Goal: Information Seeking & Learning: Learn about a topic

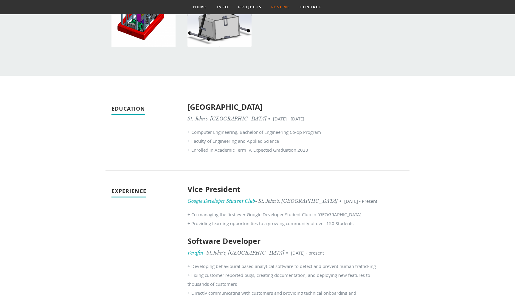
scroll to position [570, 0]
drag, startPoint x: 308, startPoint y: 151, endPoint x: 188, endPoint y: 152, distance: 120.3
click at [188, 152] on p "+ Computer Engineering, Bachelor of Engineering Co-op Program + Faculty of Engi…" at bounding box center [282, 141] width 191 height 27
click at [170, 156] on div "Education [GEOGRAPHIC_DATA][PERSON_NAME], [GEOGRAPHIC_DATA] • [DATE] - [DATE] +…" at bounding box center [257, 137] width 304 height 68
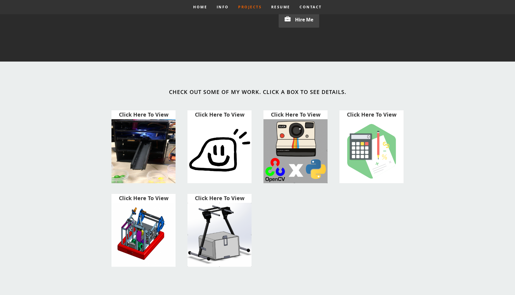
scroll to position [344, 0]
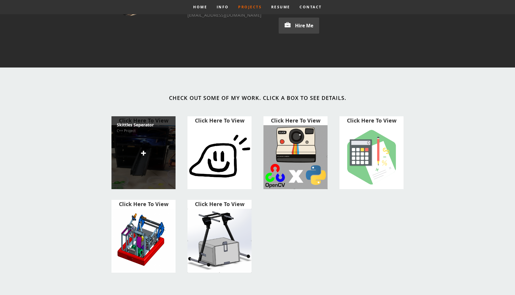
click at [146, 149] on icon at bounding box center [143, 152] width 7 height 7
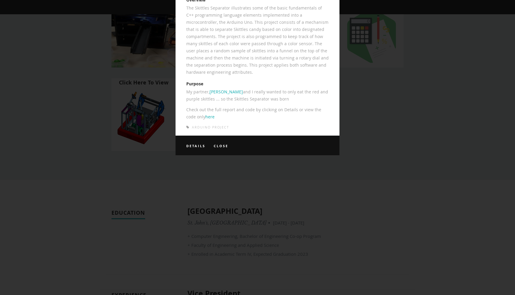
scroll to position [402, 0]
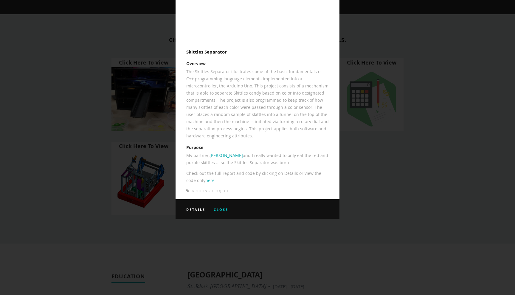
click at [220, 212] on link "Close" at bounding box center [220, 210] width 15 height 4
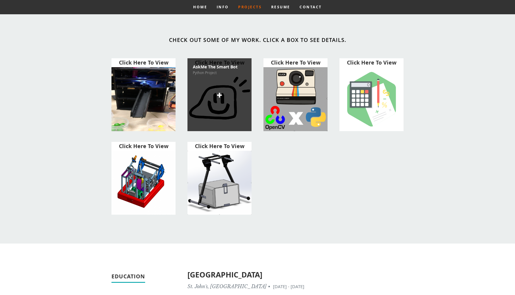
scroll to position [388, 0]
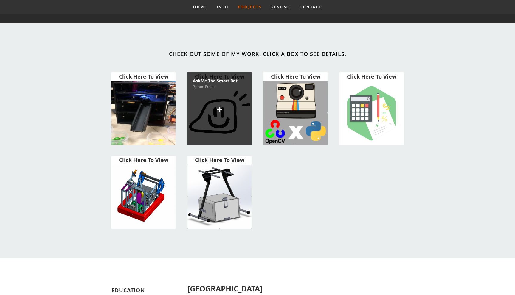
click at [227, 121] on div "AskMe The Smart Bot Python Project" at bounding box center [219, 108] width 64 height 73
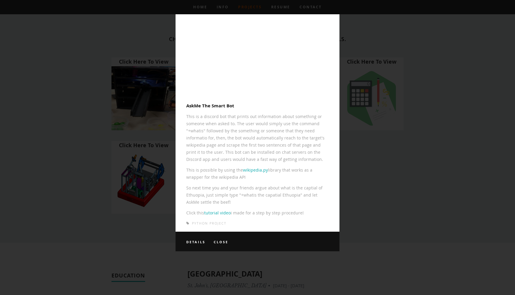
scroll to position [403, 0]
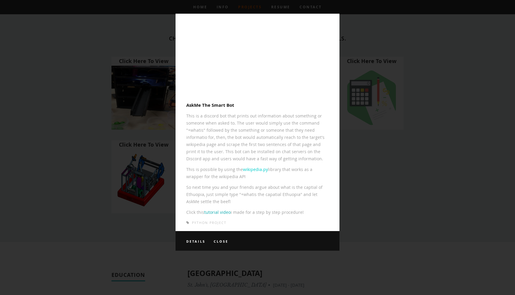
click at [249, 172] on link "wikipedia.py" at bounding box center [255, 170] width 25 height 6
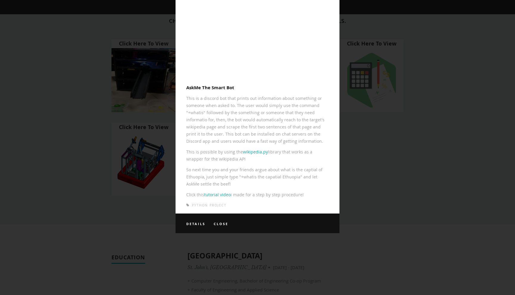
scroll to position [443, 0]
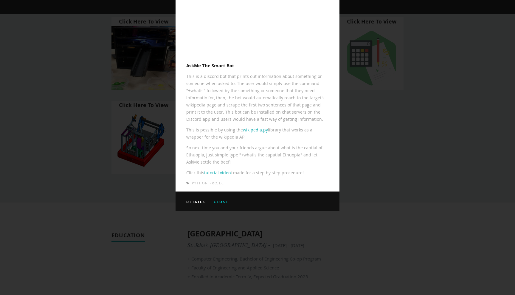
click at [225, 204] on link "Close" at bounding box center [220, 202] width 15 height 4
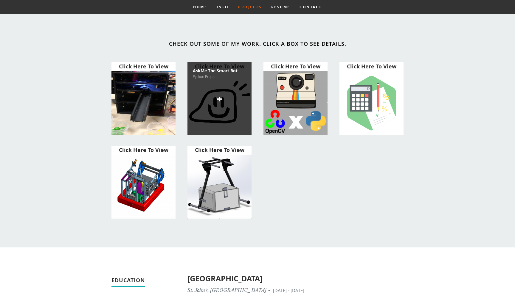
scroll to position [400, 0]
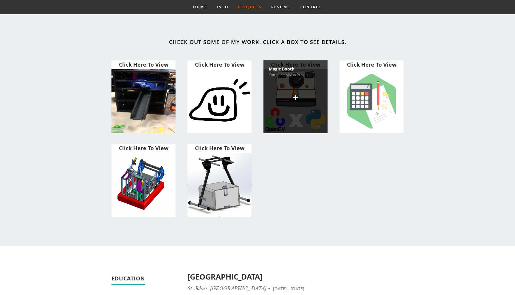
click at [300, 91] on div "Magic Booth Computer Vision Project" at bounding box center [295, 96] width 64 height 73
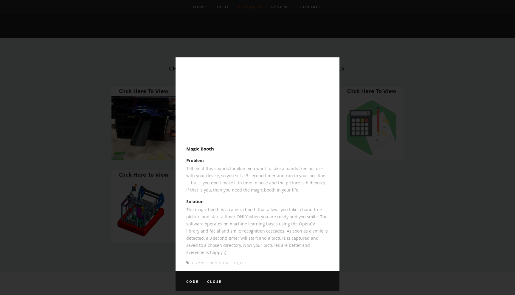
scroll to position [375, 0]
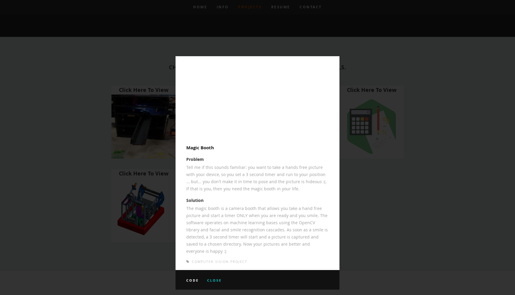
drag, startPoint x: 214, startPoint y: 282, endPoint x: 210, endPoint y: 282, distance: 3.6
click at [211, 282] on link "Close" at bounding box center [214, 280] width 15 height 4
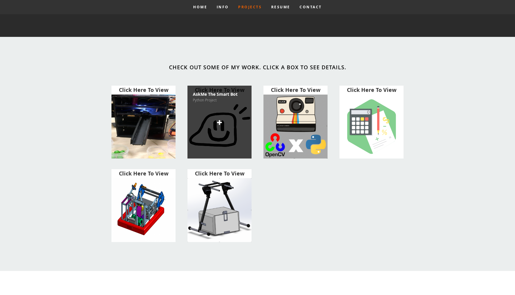
click at [234, 130] on div "AskMe The Smart Bot Python Project" at bounding box center [219, 122] width 64 height 73
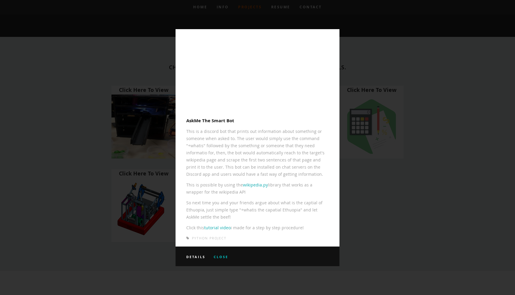
click at [219, 259] on link "Close" at bounding box center [220, 257] width 15 height 4
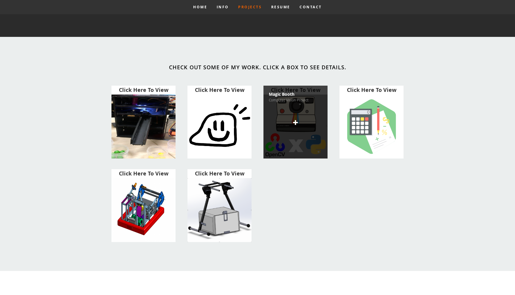
click at [268, 133] on div "Magic Booth Computer Vision Project" at bounding box center [295, 122] width 64 height 73
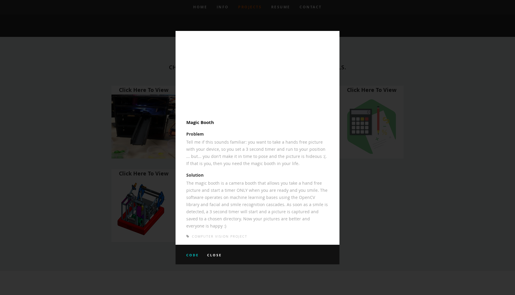
click at [192, 257] on link "Code" at bounding box center [192, 255] width 13 height 4
click at [214, 260] on div "Code Close" at bounding box center [257, 255] width 164 height 20
click at [216, 255] on link "Close" at bounding box center [214, 255] width 15 height 4
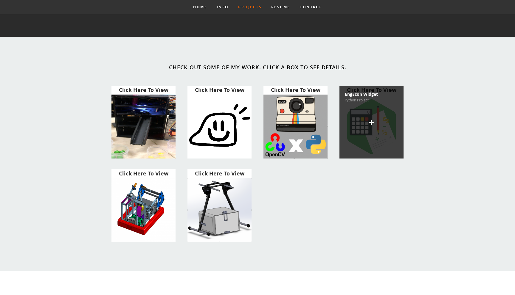
click at [359, 122] on div "EngEcon Widget Python Project" at bounding box center [371, 122] width 64 height 73
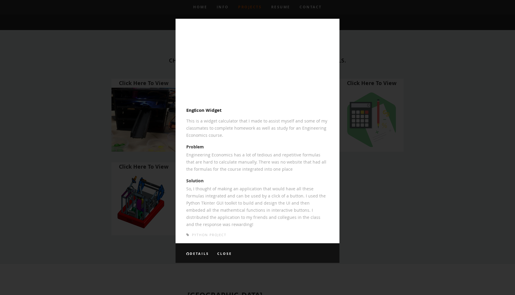
scroll to position [388, 0]
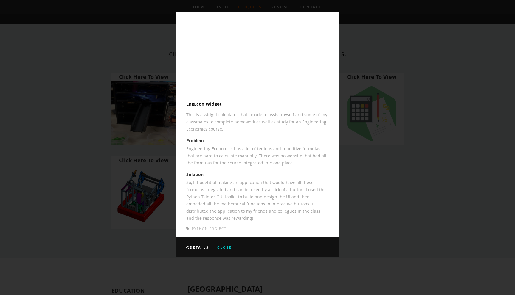
click at [219, 250] on link "Close" at bounding box center [224, 247] width 15 height 4
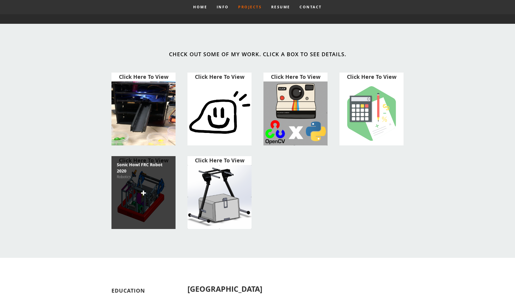
click at [147, 172] on h5 "Sonic Howl FRC Robot 2020" at bounding box center [143, 168] width 53 height 13
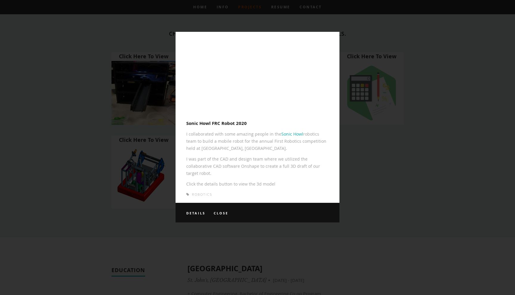
scroll to position [411, 0]
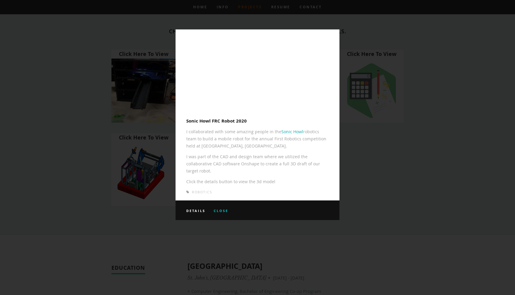
click at [221, 213] on link "Close" at bounding box center [220, 211] width 15 height 4
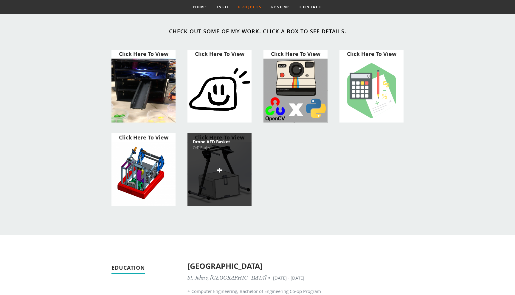
click at [222, 170] on icon at bounding box center [219, 169] width 7 height 7
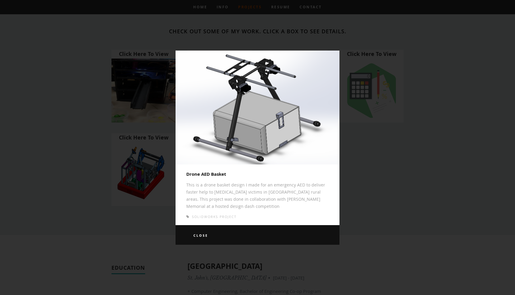
click at [197, 239] on div "Close" at bounding box center [257, 235] width 164 height 20
click at [200, 236] on link "Close" at bounding box center [200, 235] width 15 height 4
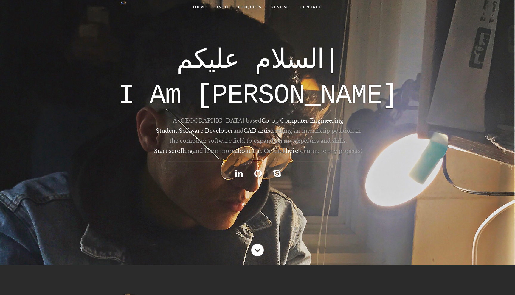
scroll to position [0, 0]
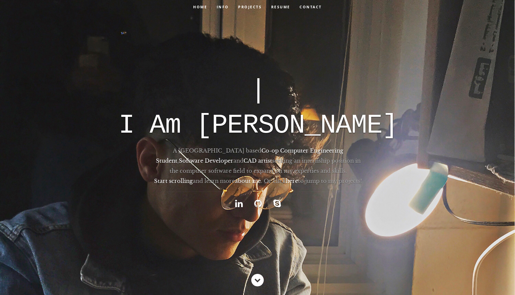
click at [256, 6] on link "Projects" at bounding box center [249, 7] width 31 height 14
